Goal: Use online tool/utility: Utilize a website feature to perform a specific function

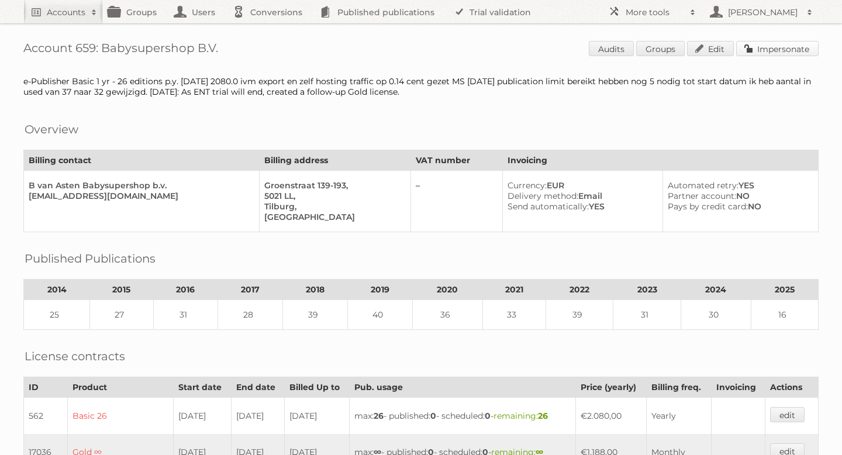
click at [776, 53] on link "Impersonate" at bounding box center [777, 48] width 82 height 15
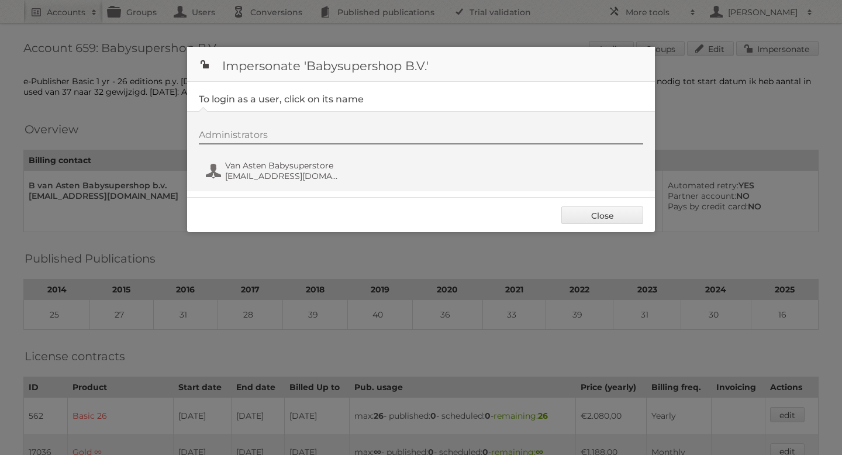
click at [302, 158] on div "Administrators Van Asten Babysuperstore [EMAIL_ADDRESS][DOMAIN_NAME]" at bounding box center [427, 157] width 456 height 56
click at [295, 167] on span "Van Asten Babysuperstore" at bounding box center [281, 165] width 113 height 11
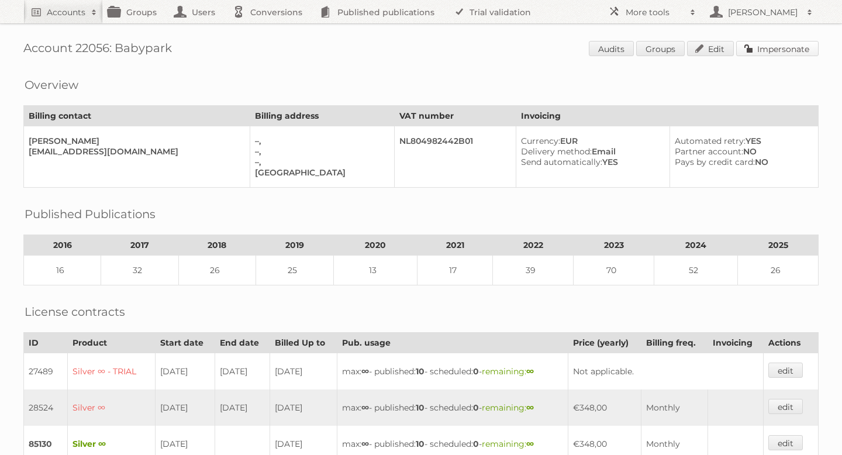
click at [781, 47] on link "Impersonate" at bounding box center [777, 48] width 82 height 15
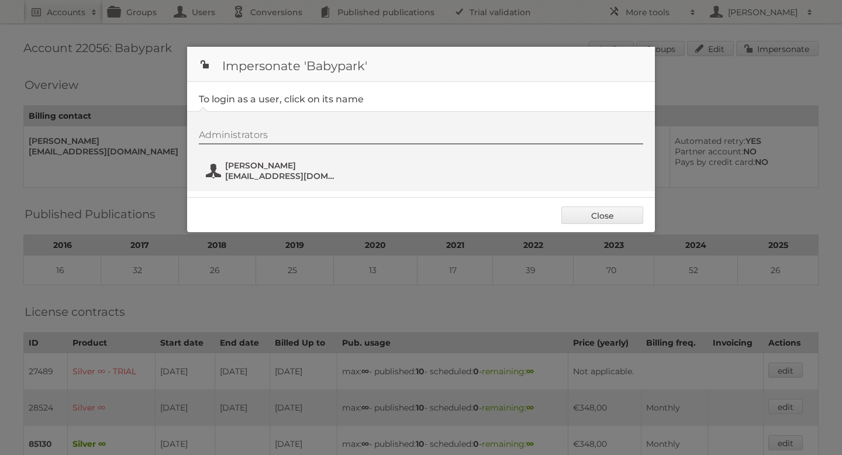
click at [253, 178] on span "arie@babypark.nl" at bounding box center [281, 176] width 113 height 11
